Goal: Find specific page/section: Find specific page/section

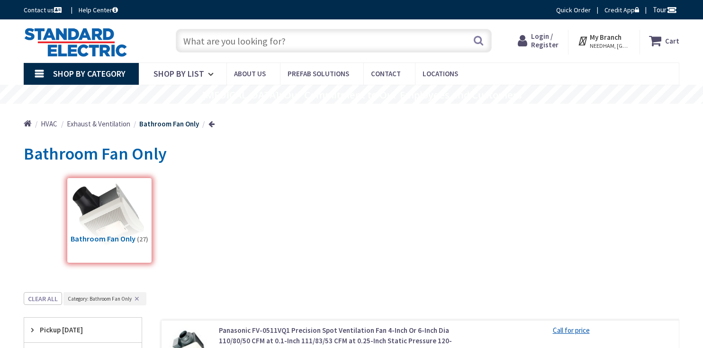
click at [230, 46] on input "text" at bounding box center [334, 41] width 316 height 24
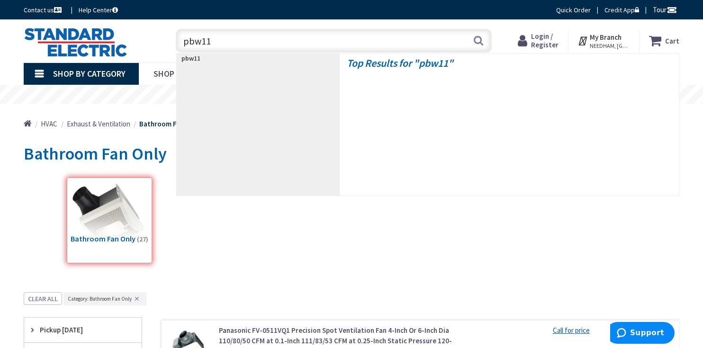
type input "pbw110"
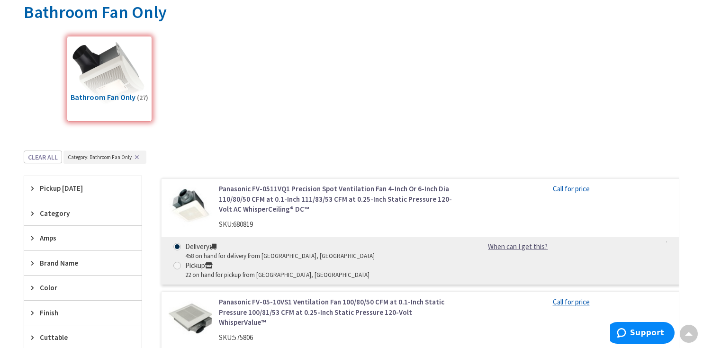
scroll to position [144, 0]
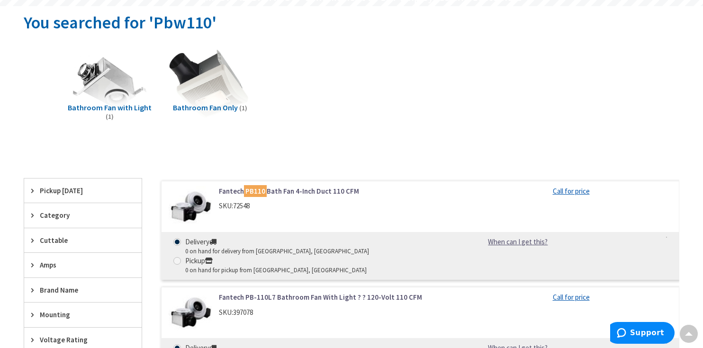
click at [196, 80] on img at bounding box center [210, 84] width 85 height 85
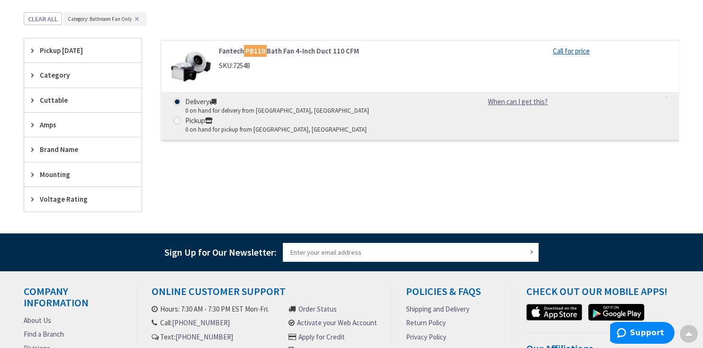
scroll to position [259, 0]
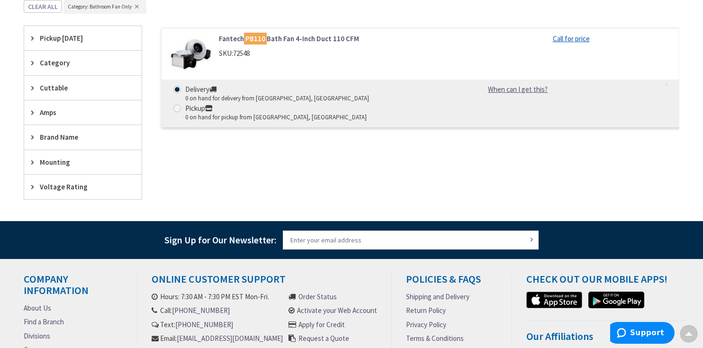
click at [271, 36] on link "Fantech PB110 Bath Fan 4-Inch Duct 110 CFM" at bounding box center [337, 39] width 237 height 10
